Goal: Task Accomplishment & Management: Manage account settings

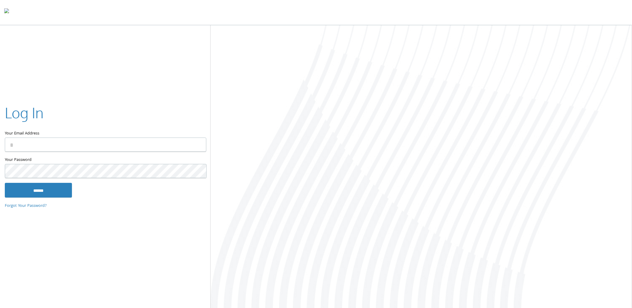
type input "**********"
click at [56, 190] on input "******" at bounding box center [38, 190] width 67 height 14
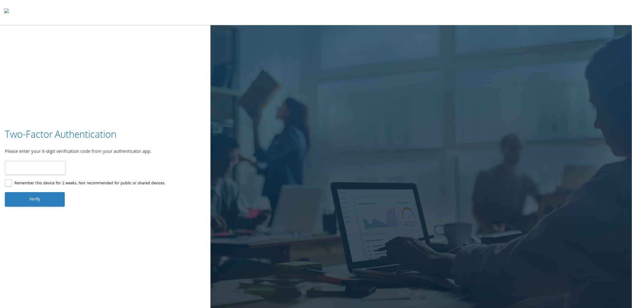
click at [53, 166] on input "number" at bounding box center [35, 168] width 61 height 14
type input "******"
